Goal: Task Accomplishment & Management: Manage account settings

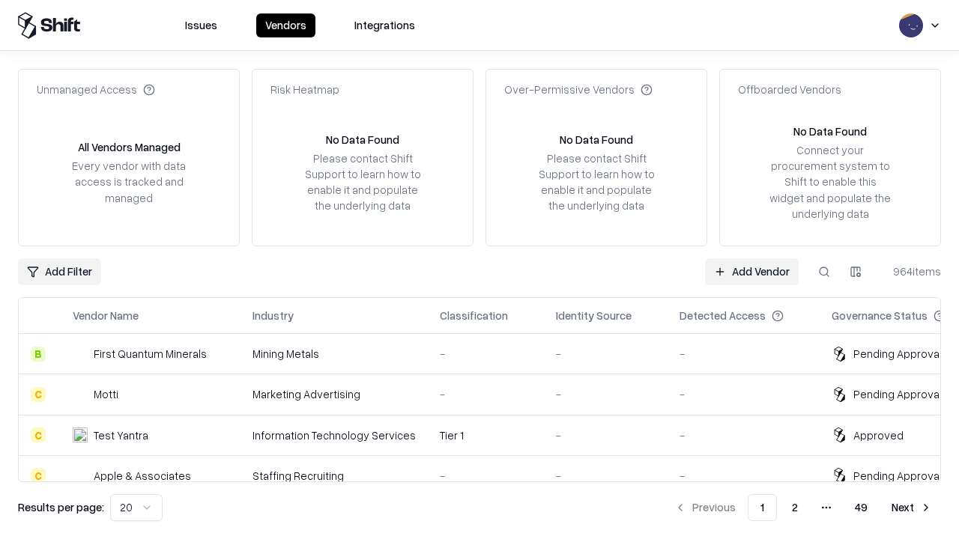
click at [751, 271] on link "Add Vendor" at bounding box center [752, 271] width 94 height 27
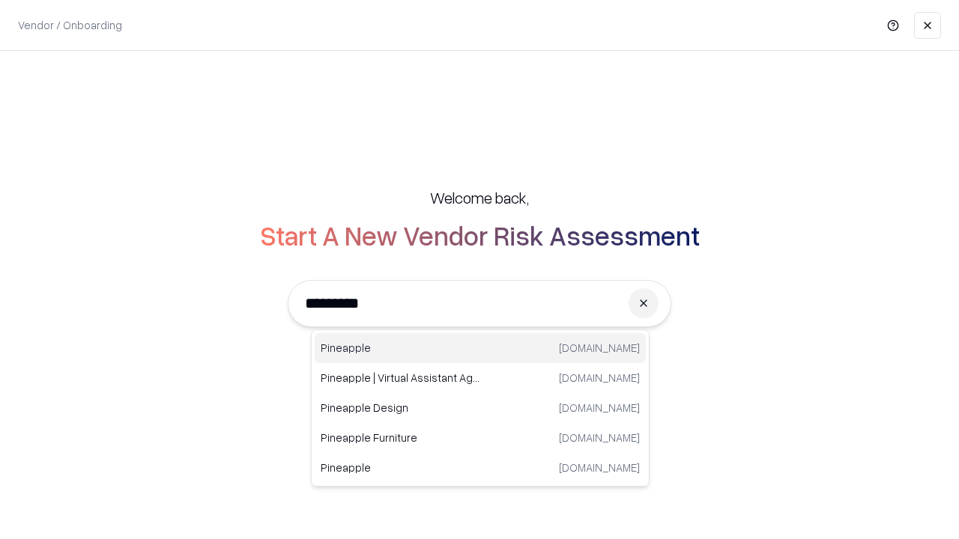
click at [480, 348] on div "Pineapple [DOMAIN_NAME]" at bounding box center [480, 348] width 331 height 30
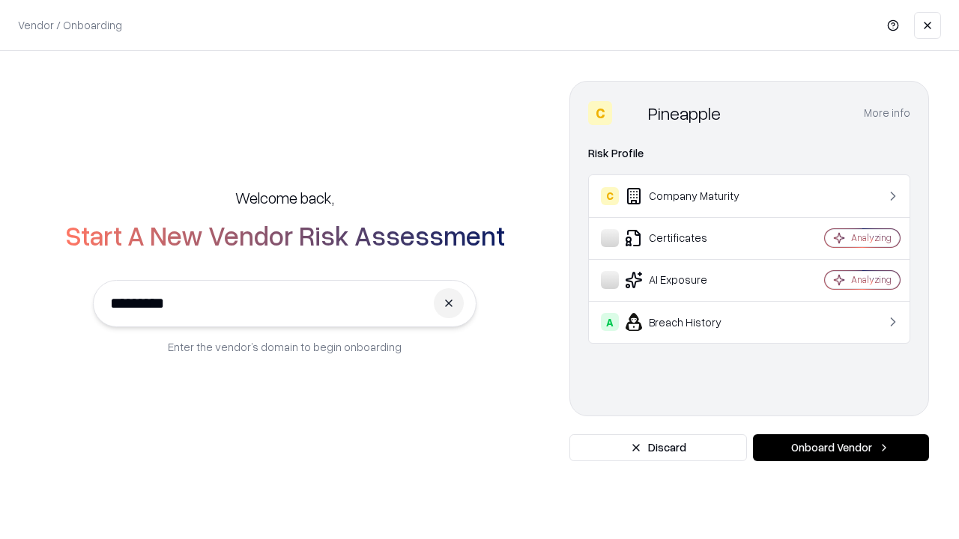
type input "*********"
click at [841, 448] on button "Onboard Vendor" at bounding box center [841, 448] width 176 height 27
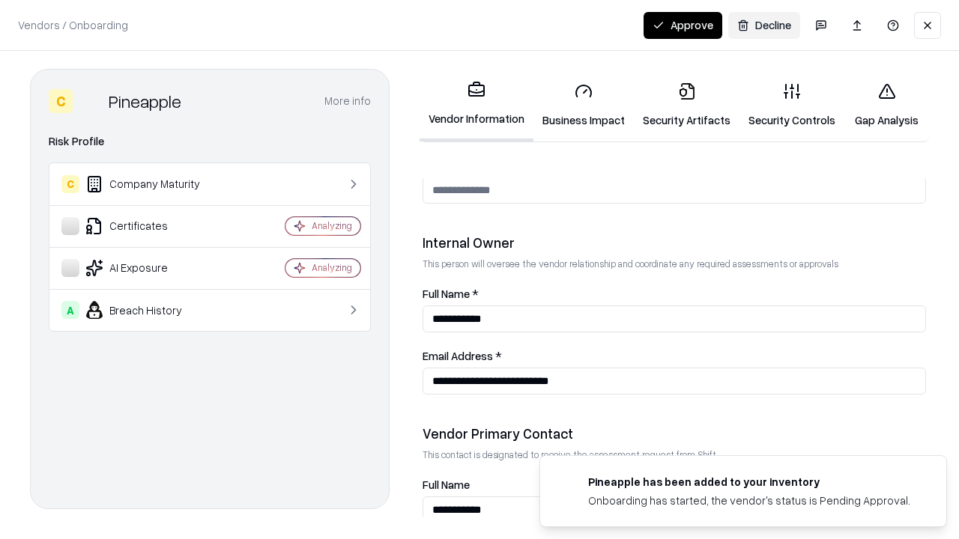
scroll to position [776, 0]
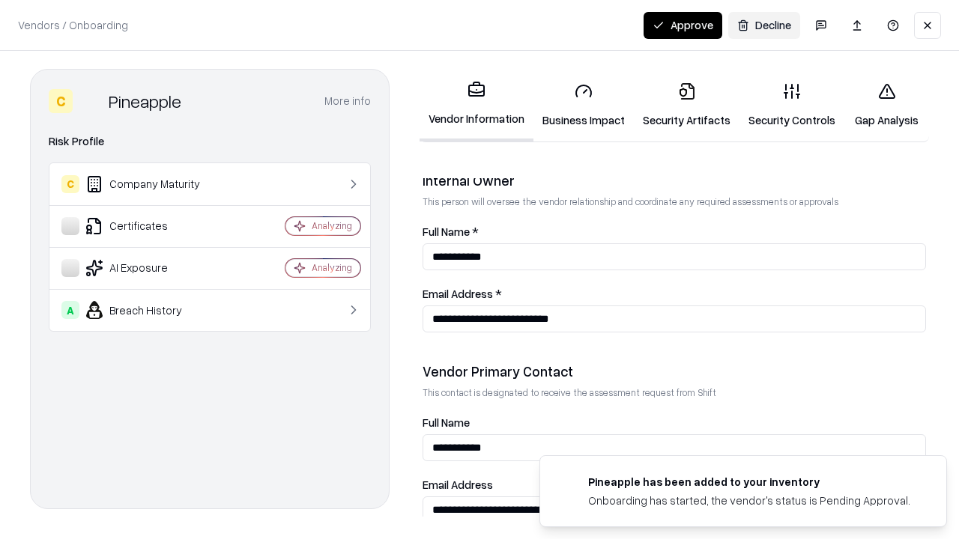
click at [584, 105] on link "Business Impact" at bounding box center [583, 105] width 100 height 70
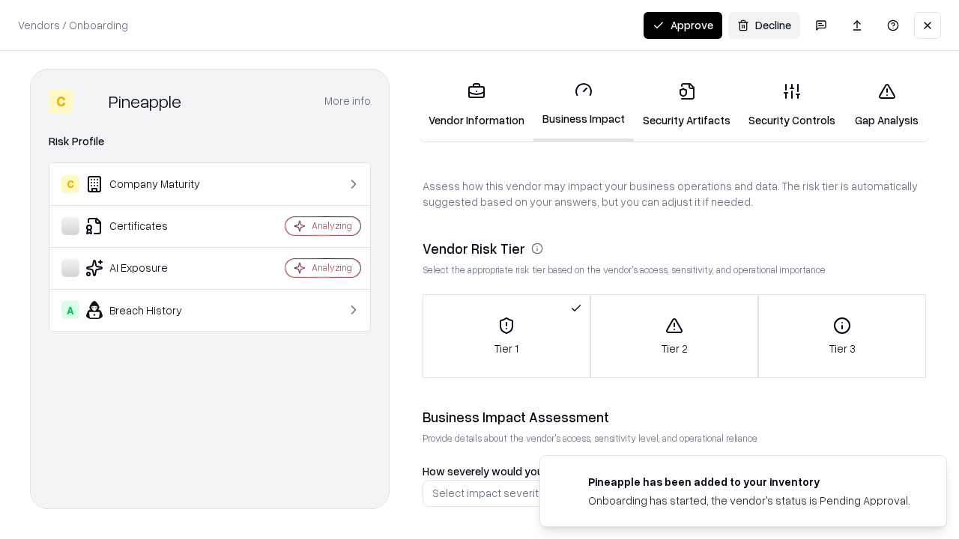
click at [686, 105] on link "Security Artifacts" at bounding box center [687, 105] width 106 height 70
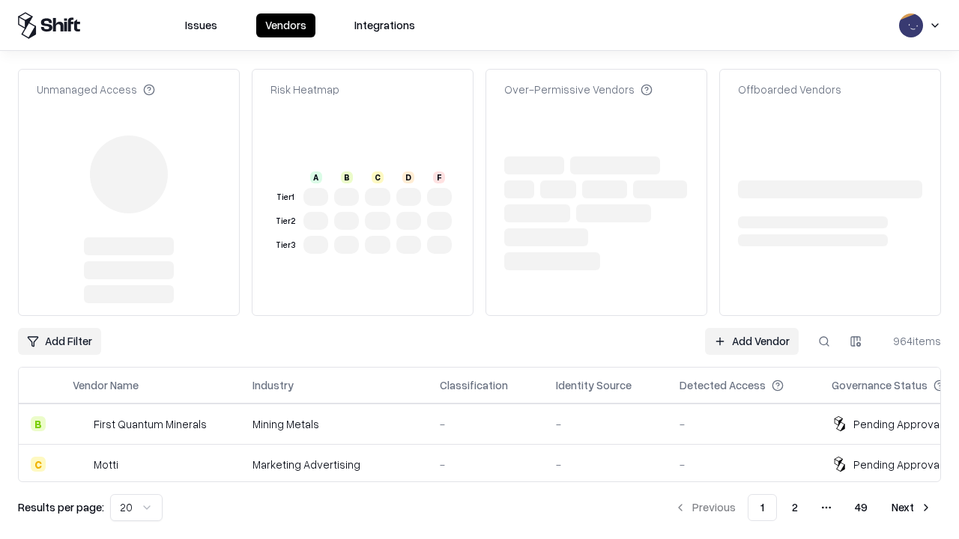
click at [751, 328] on link "Add Vendor" at bounding box center [752, 341] width 94 height 27
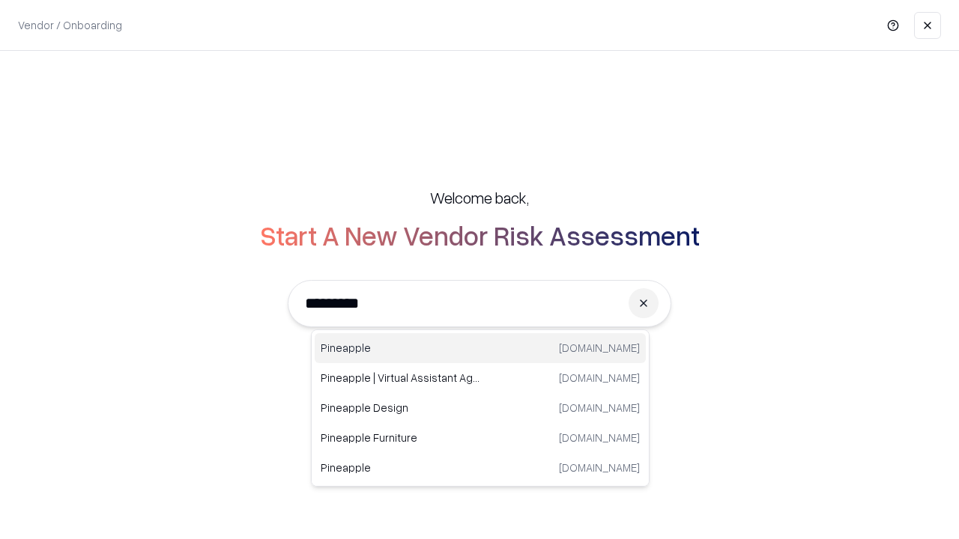
click at [480, 348] on div "Pineapple [DOMAIN_NAME]" at bounding box center [480, 348] width 331 height 30
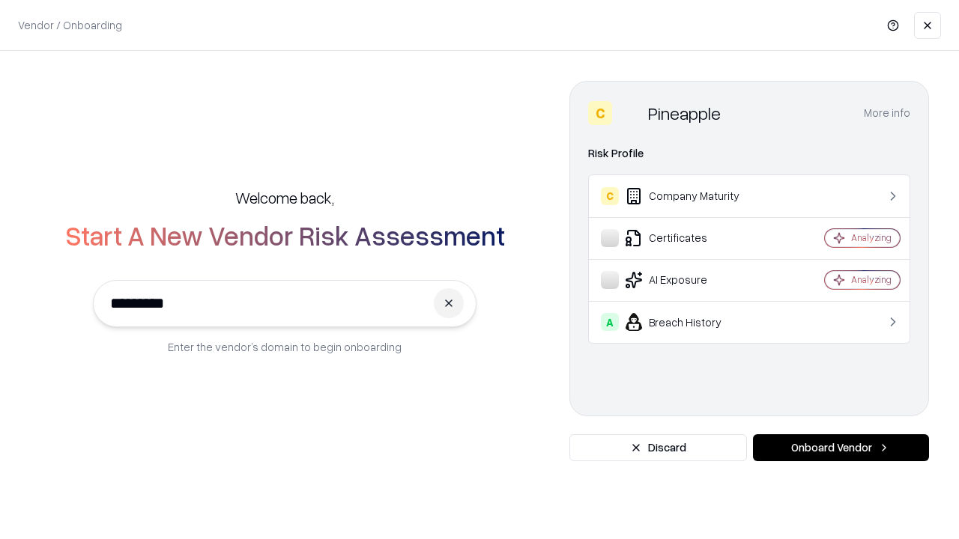
type input "*********"
click at [841, 448] on button "Onboard Vendor" at bounding box center [841, 448] width 176 height 27
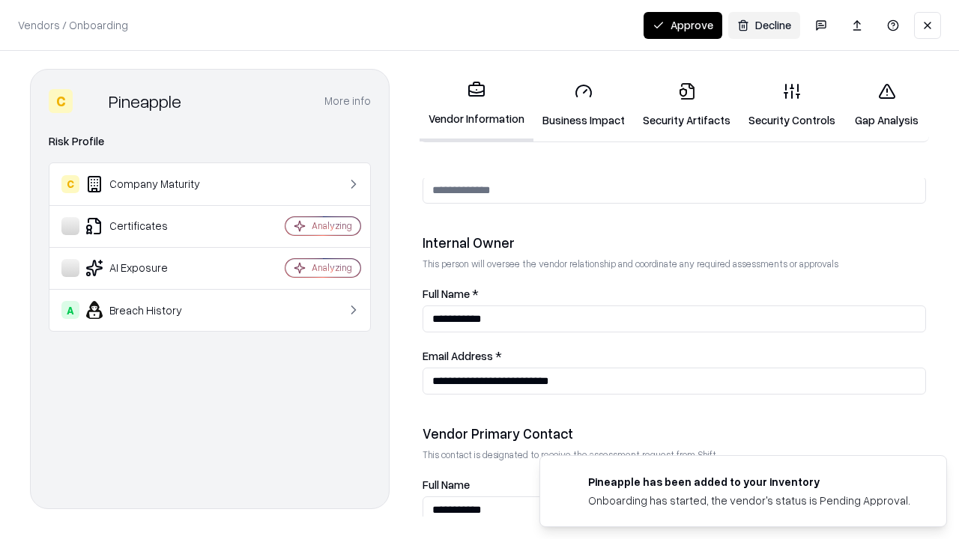
scroll to position [776, 0]
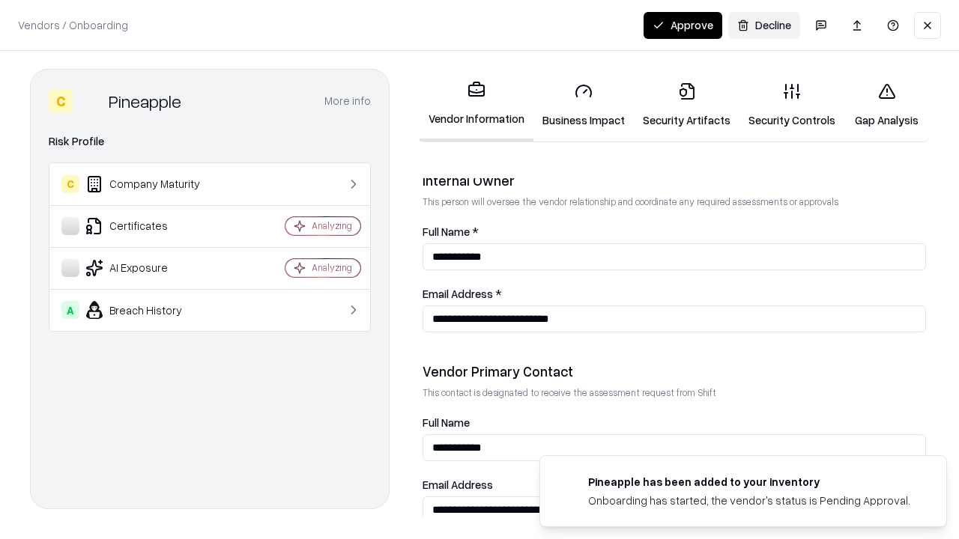
click at [682, 25] on button "Approve" at bounding box center [683, 25] width 79 height 27
